Goal: Find specific page/section: Find specific page/section

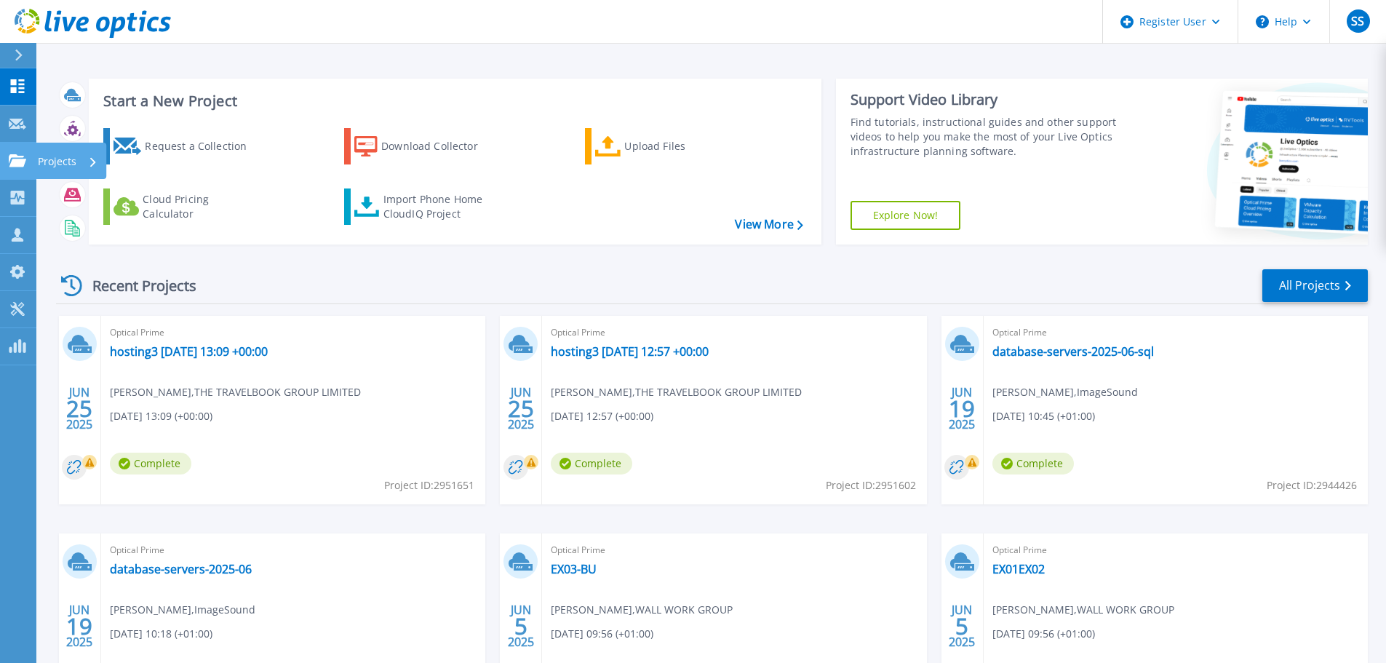
click at [60, 162] on p "Projects" at bounding box center [57, 162] width 39 height 38
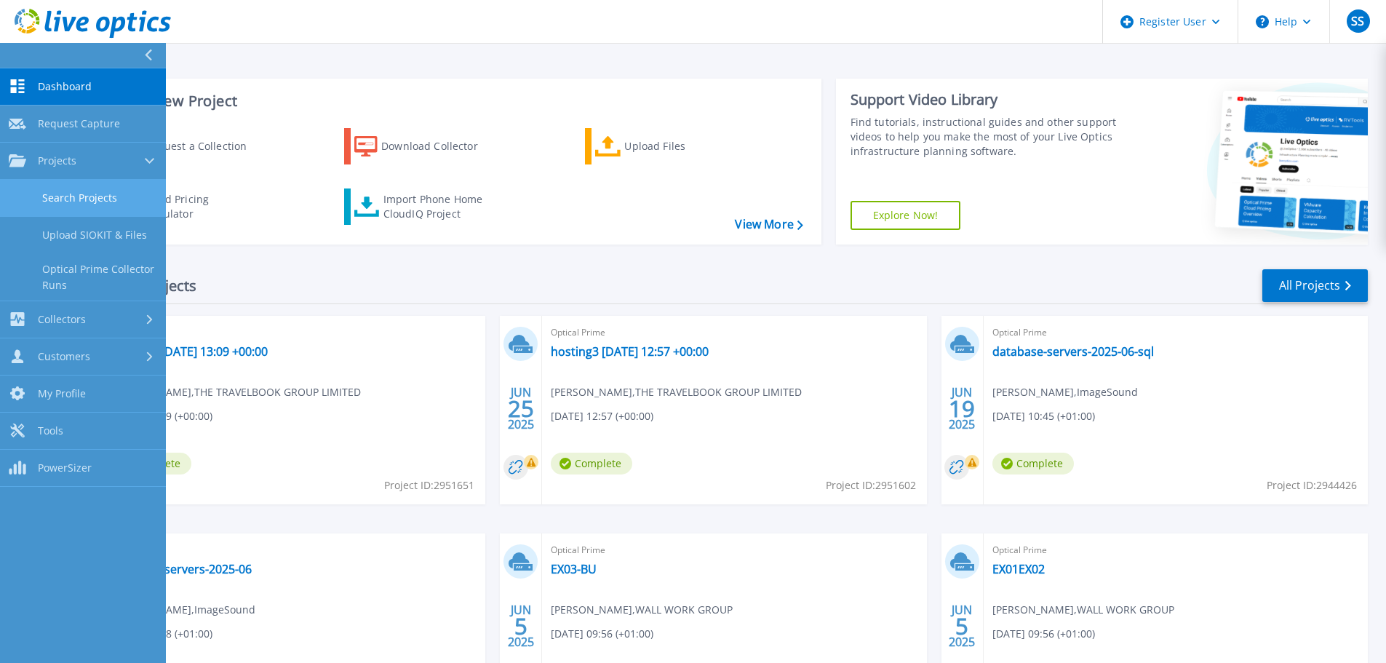
click at [72, 205] on link "Search Projects" at bounding box center [83, 198] width 166 height 37
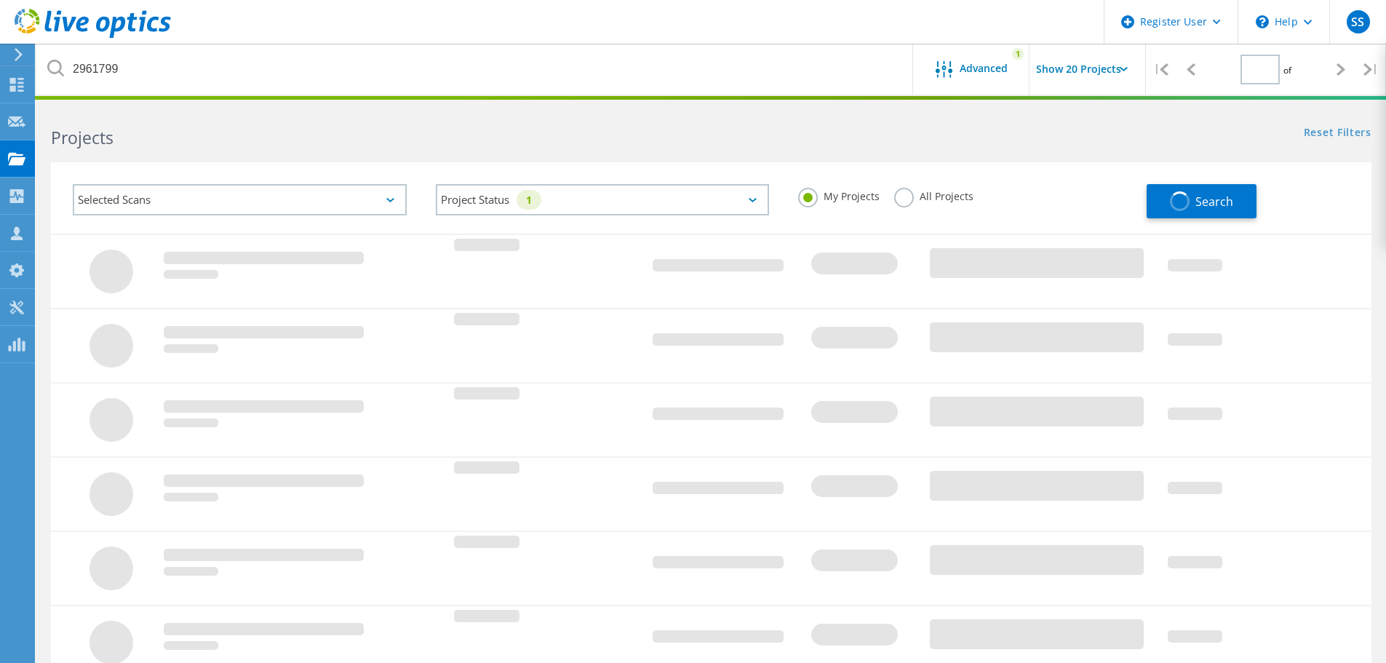
type input "1"
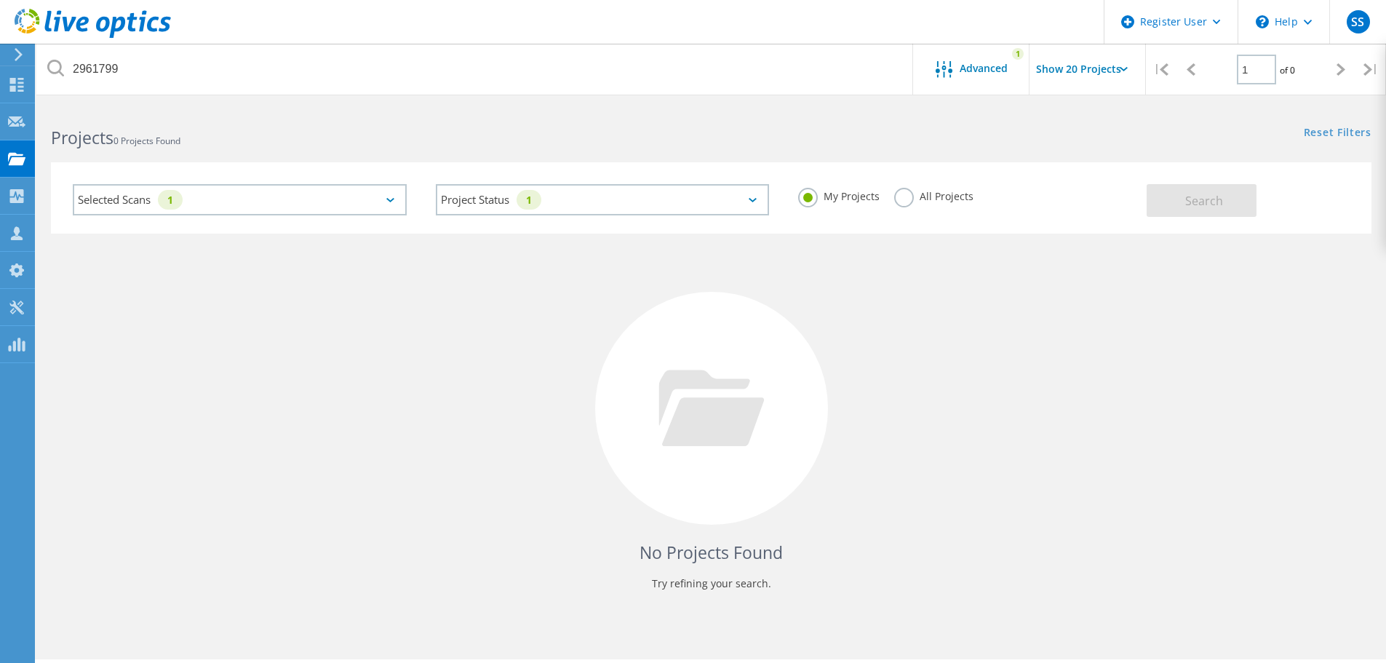
click at [213, 135] on h2 "Projects 0 Projects Found" at bounding box center [373, 138] width 645 height 24
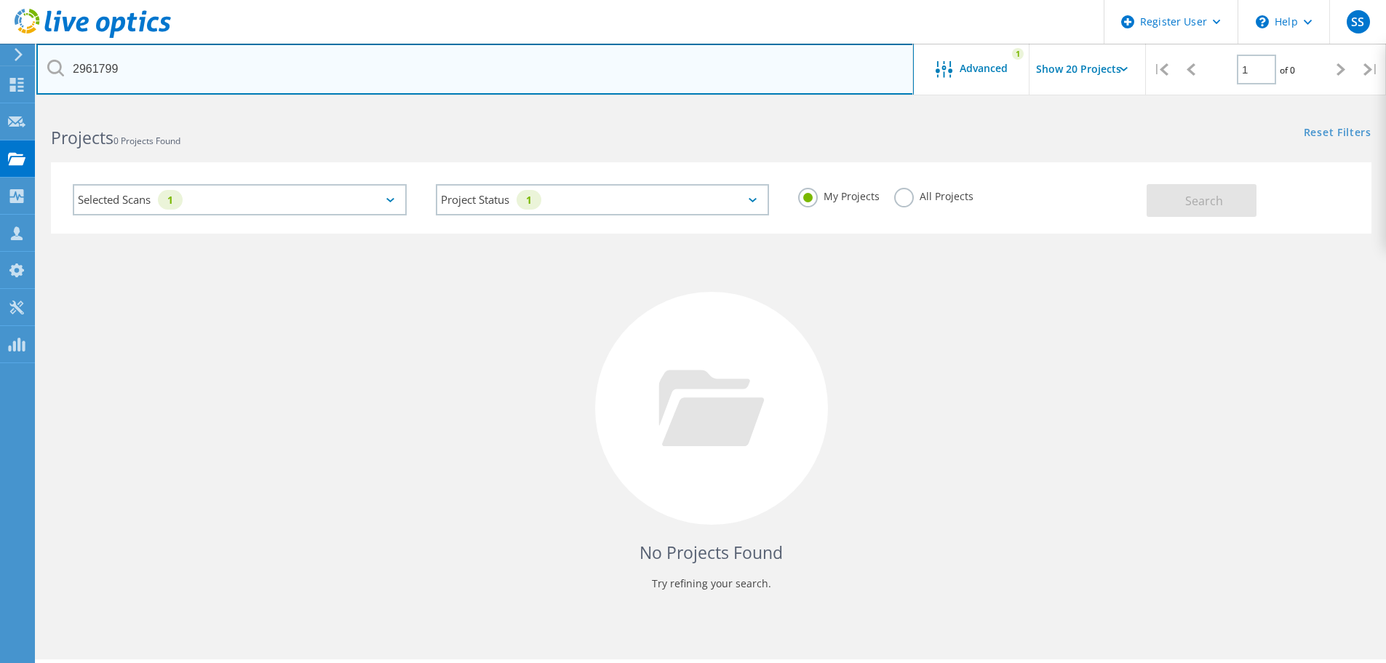
click at [110, 70] on input "2961799" at bounding box center [474, 69] width 877 height 51
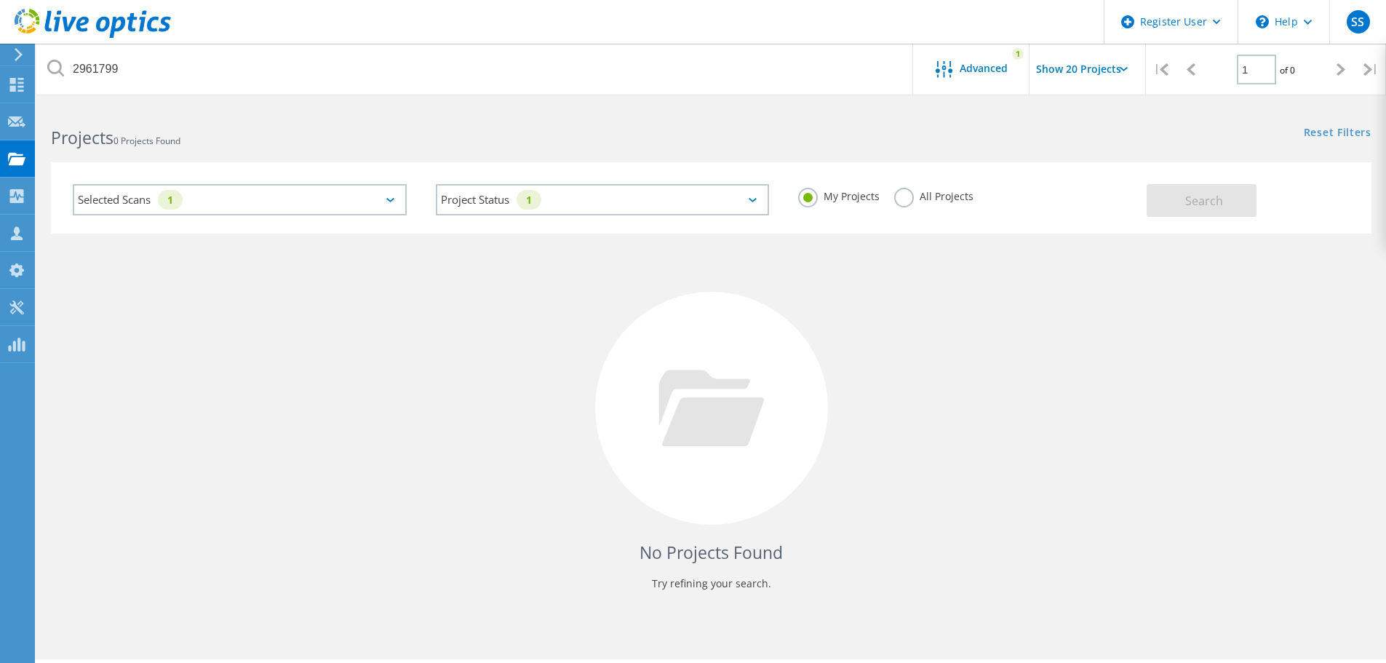
click at [914, 193] on label "All Projects" at bounding box center [933, 195] width 79 height 14
click at [0, 0] on input "All Projects" at bounding box center [0, 0] width 0 height 0
click at [1186, 209] on button "Search" at bounding box center [1201, 200] width 110 height 33
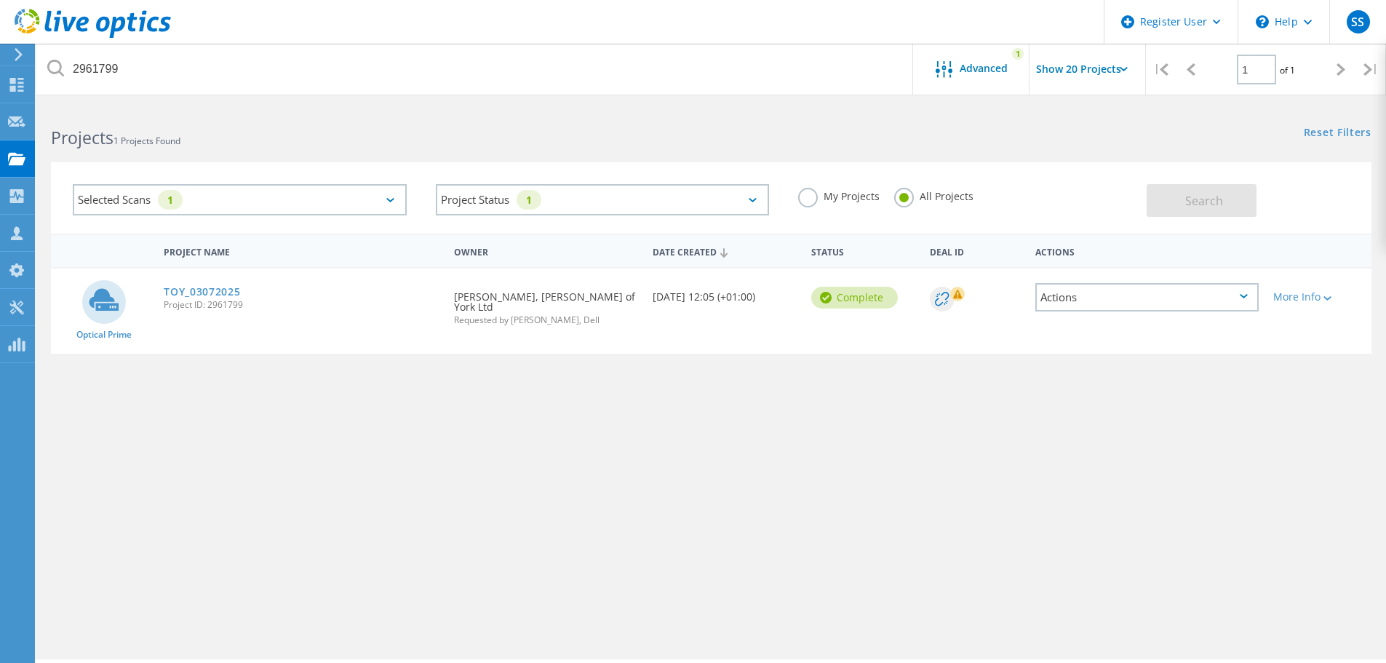
click at [573, 301] on div "Requested By [PERSON_NAME], [PERSON_NAME] of York Ltd Requested by [PERSON_NAME…" at bounding box center [546, 303] width 198 height 71
click at [220, 292] on link "TOY_03072025" at bounding box center [202, 292] width 76 height 10
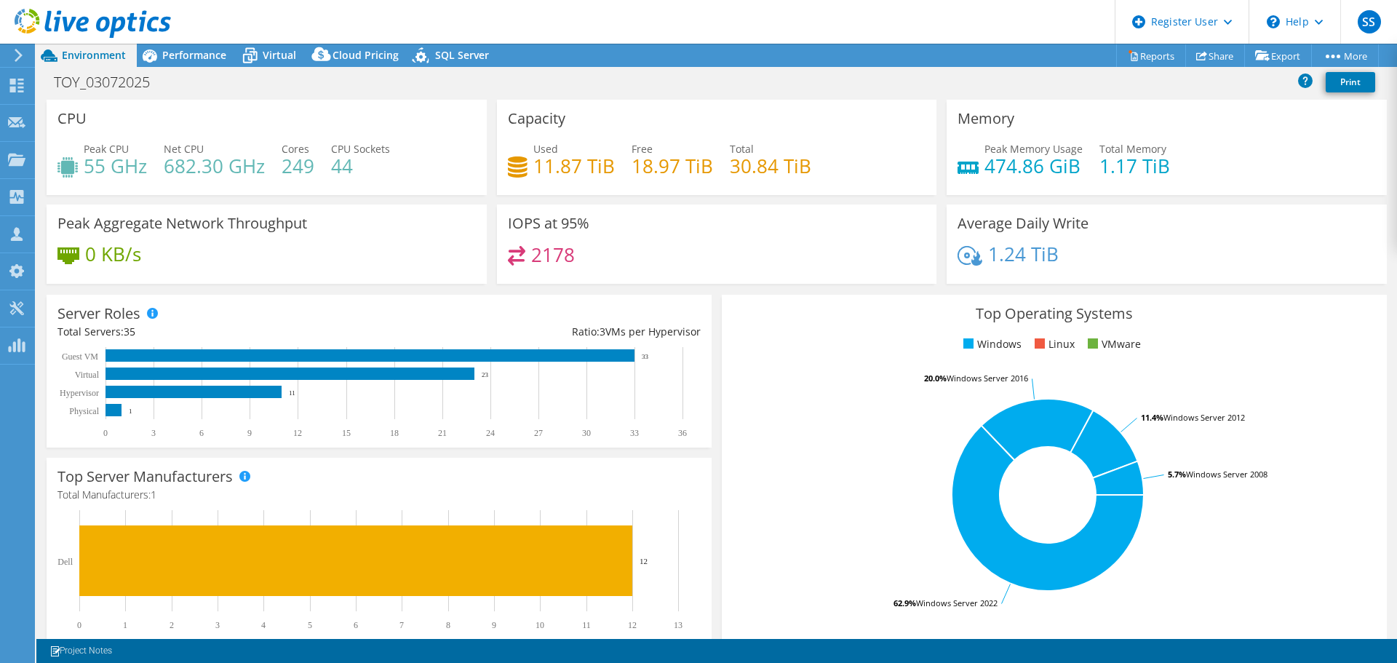
select select "EULondon"
